Goal: Participate in discussion

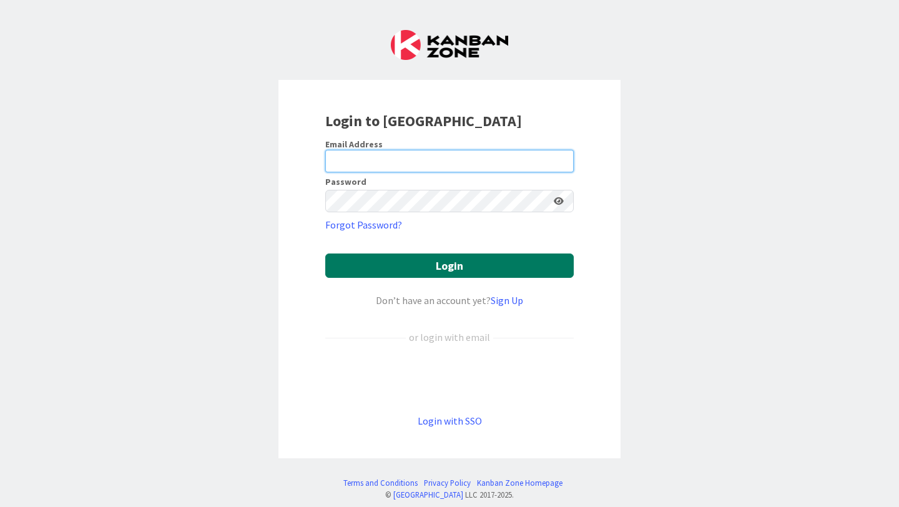
type input "[EMAIL_ADDRESS][PERSON_NAME][DOMAIN_NAME]"
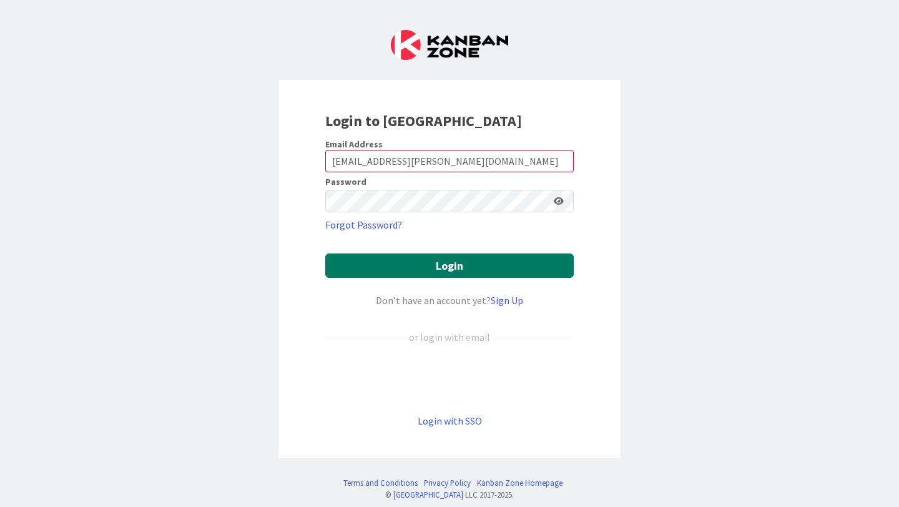
click at [445, 261] on button "Login" at bounding box center [449, 265] width 248 height 24
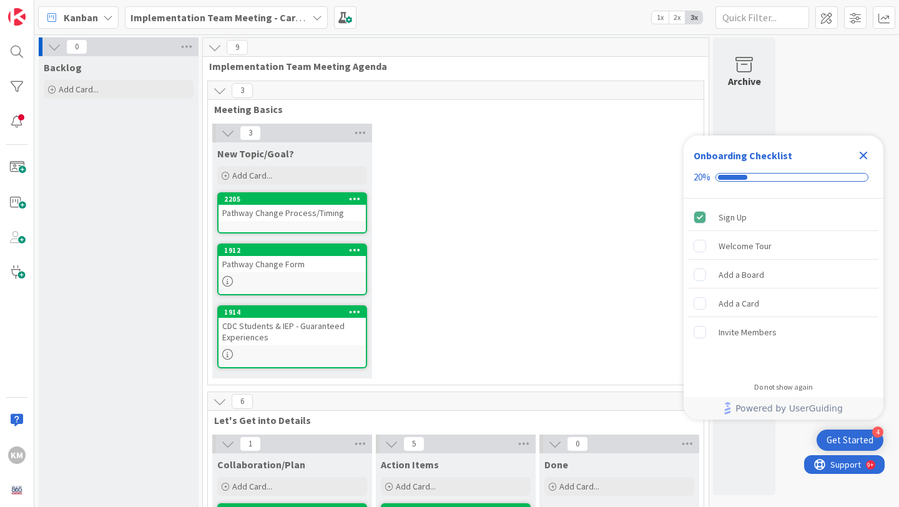
click at [315, 16] on icon at bounding box center [317, 17] width 10 height 10
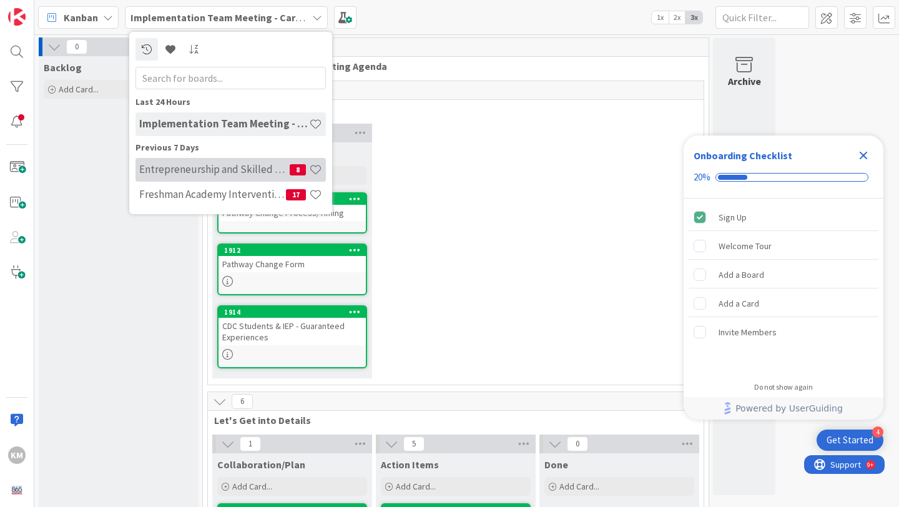
click at [245, 170] on h4 "Entrepreneurship and Skilled Services Interventions - [DATE]-[DATE]" at bounding box center [214, 169] width 150 height 12
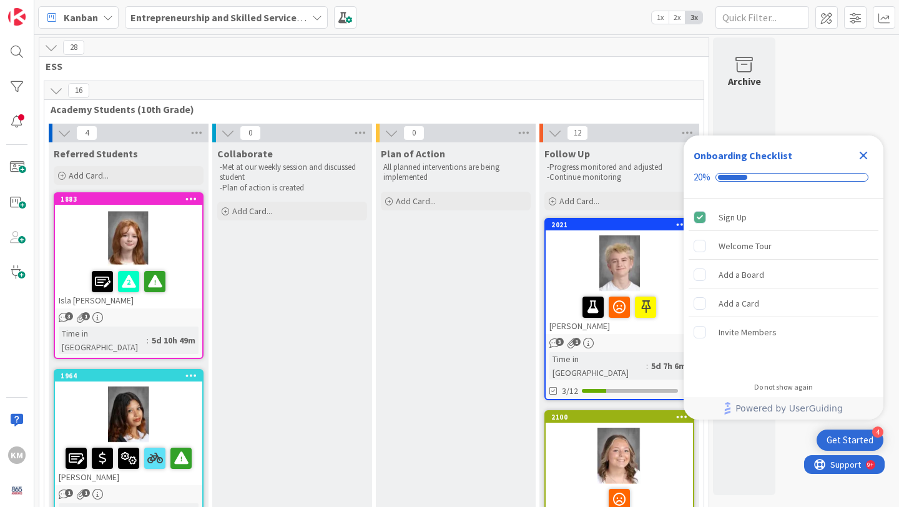
click at [866, 154] on icon "Close Checklist" at bounding box center [863, 155] width 15 height 15
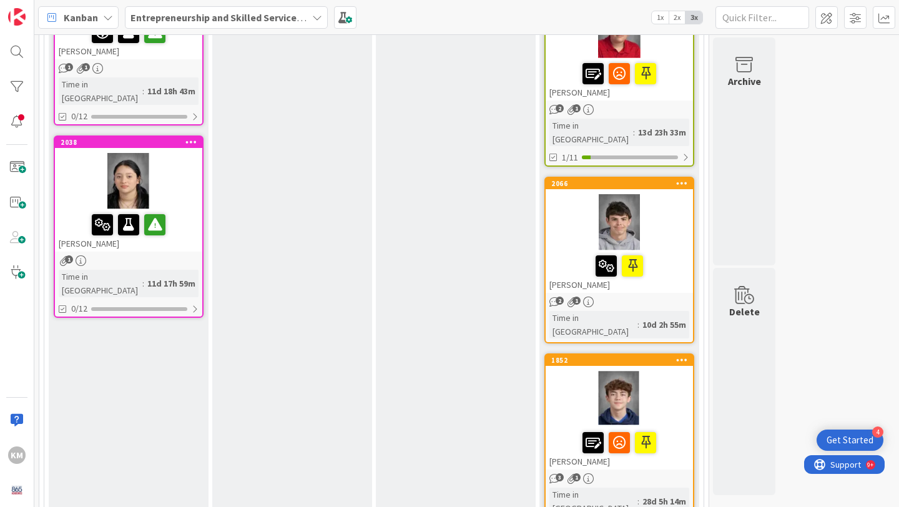
scroll to position [617, 0]
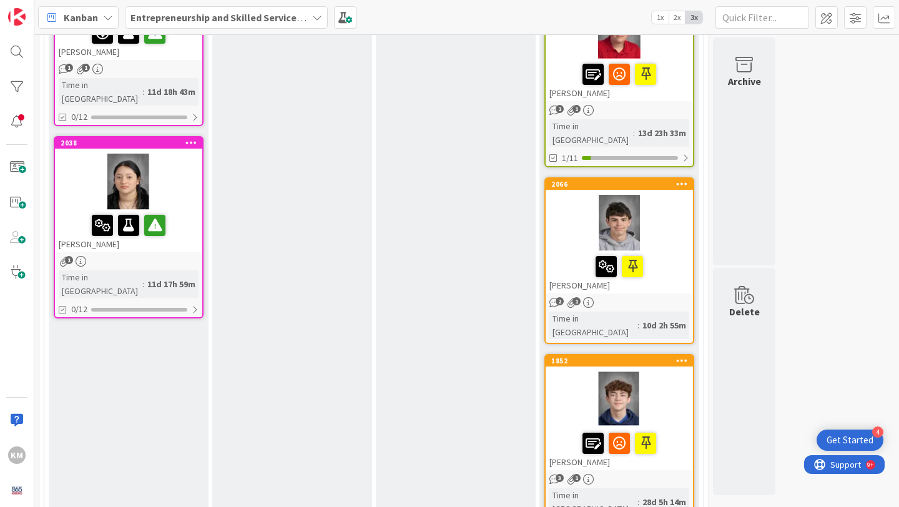
click at [667, 251] on div "[PERSON_NAME]" at bounding box center [619, 272] width 147 height 42
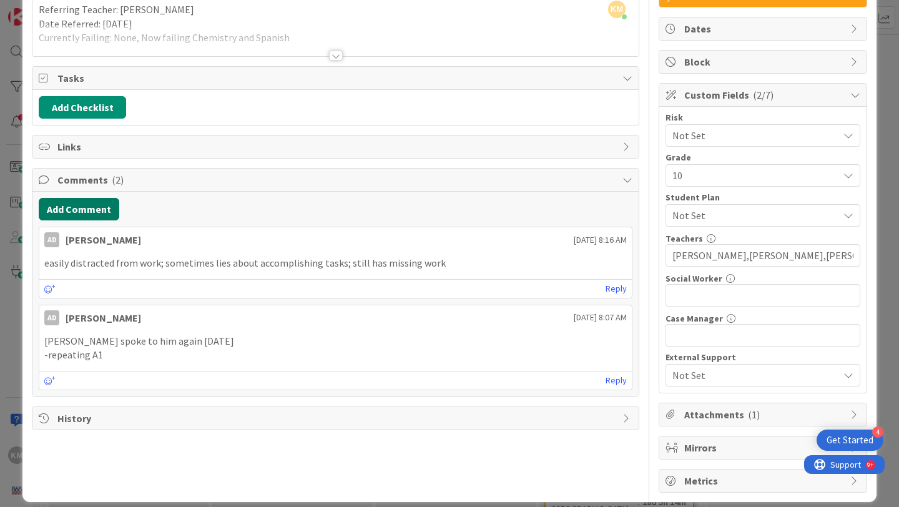
click at [89, 210] on button "Add Comment" at bounding box center [79, 209] width 81 height 22
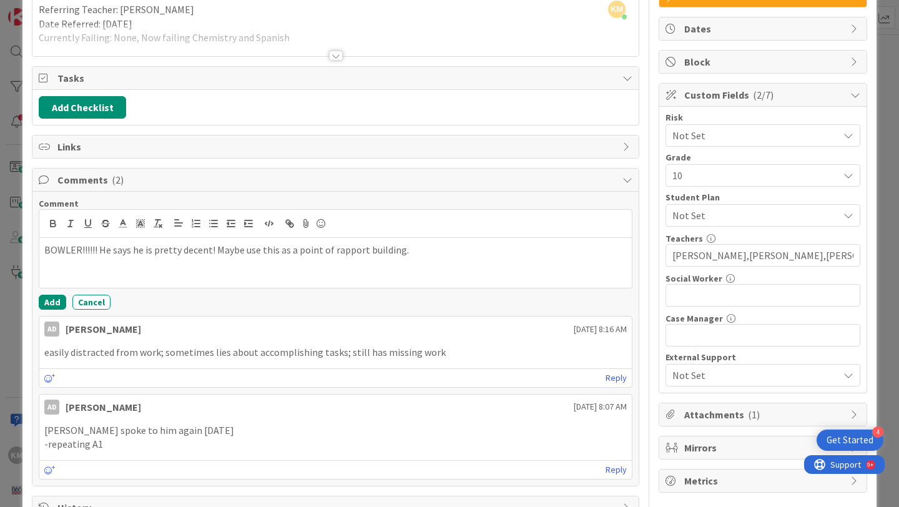
click at [345, 167] on div "Title 10 / 128 [PERSON_NAME] Description KM [PERSON_NAME] just joined Referring…" at bounding box center [335, 224] width 607 height 589
